Goal: Task Accomplishment & Management: Use online tool/utility

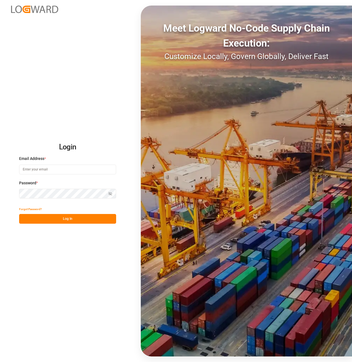
type input "[EMAIL_ADDRESS][DOMAIN_NAME][PERSON_NAME]"
click at [62, 215] on button "Log In" at bounding box center [67, 219] width 97 height 10
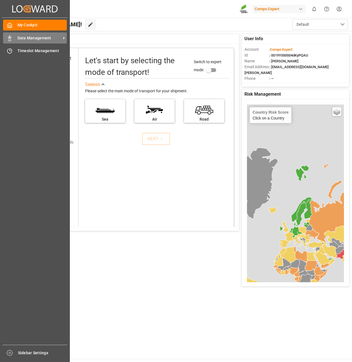
click at [23, 36] on span "Data Management" at bounding box center [39, 38] width 44 height 6
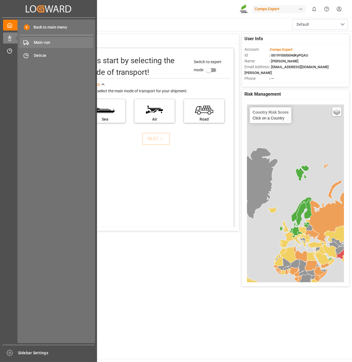
click at [52, 43] on span "Main-run" at bounding box center [64, 43] width 60 height 6
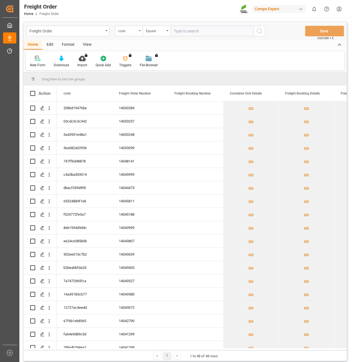
click at [130, 32] on div "code" at bounding box center [127, 30] width 19 height 6
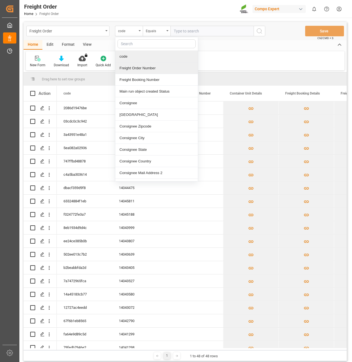
click at [139, 65] on div "Freight Order Number" at bounding box center [156, 68] width 83 height 12
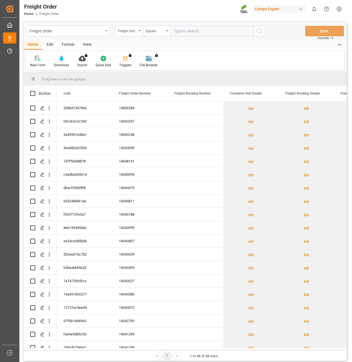
click at [180, 37] on div "Freight Order Freight Order Number Equals Save Ctrl/CMD + S" at bounding box center [185, 31] width 323 height 18
click at [181, 32] on input "text" at bounding box center [212, 31] width 83 height 11
paste input "14053284"
type input "14053284"
click at [265, 33] on button "search button" at bounding box center [260, 31] width 12 height 11
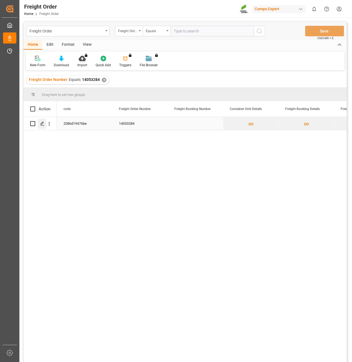
click at [40, 123] on icon "Press SPACE to select this row." at bounding box center [42, 123] width 4 height 4
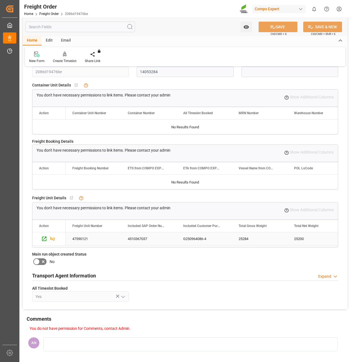
scroll to position [55, 0]
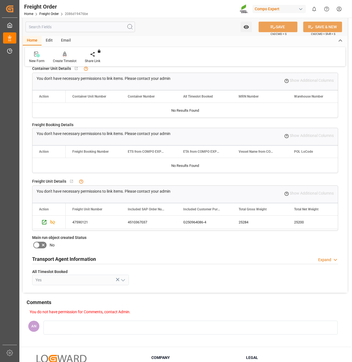
click at [63, 62] on div "Create Timeslot" at bounding box center [65, 61] width 24 height 5
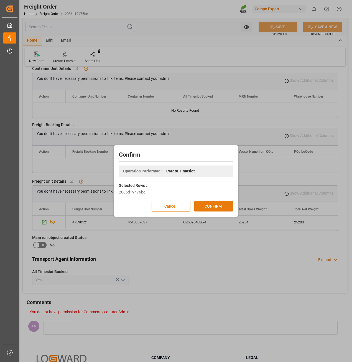
click at [206, 203] on button "CONFIRM" at bounding box center [213, 206] width 39 height 11
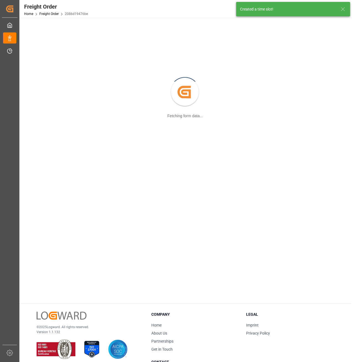
scroll to position [56, 0]
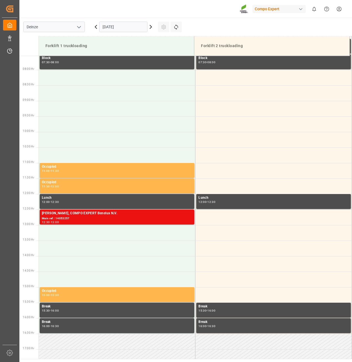
scroll to position [307, 0]
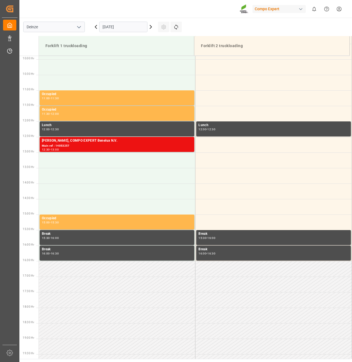
click at [153, 27] on icon at bounding box center [151, 27] width 7 height 7
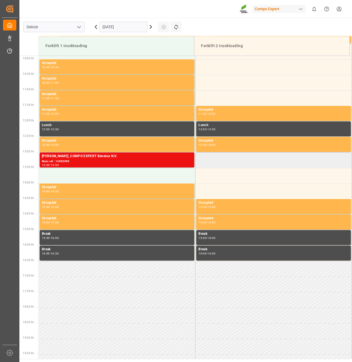
click at [224, 157] on td at bounding box center [274, 161] width 157 height 16
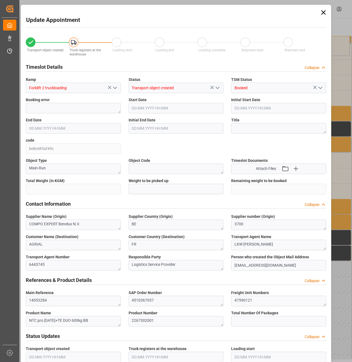
type input "25284"
type input "0"
type input "42"
type input "03.10.2025 13:00"
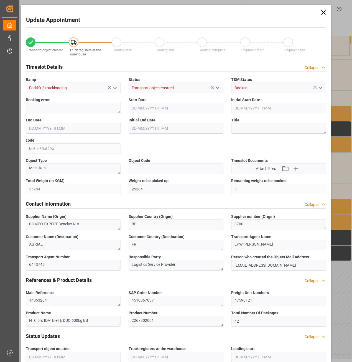
type input "03.10.2025 13:30"
type input "02.10.2025 08:39"
type input "02.10.2025 09:20"
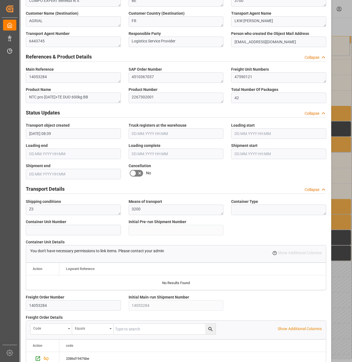
scroll to position [367, 0]
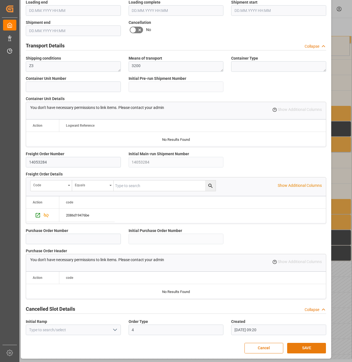
click at [298, 348] on button "SAVE" at bounding box center [306, 348] width 39 height 11
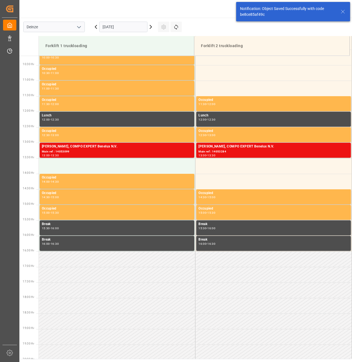
scroll to position [369, 0]
